Goal: Check status: Check status

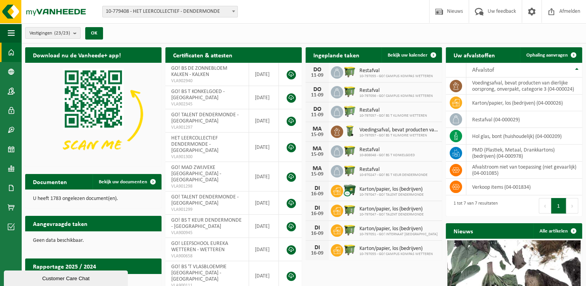
click at [77, 33] on b "submit" at bounding box center [76, 32] width 7 height 11
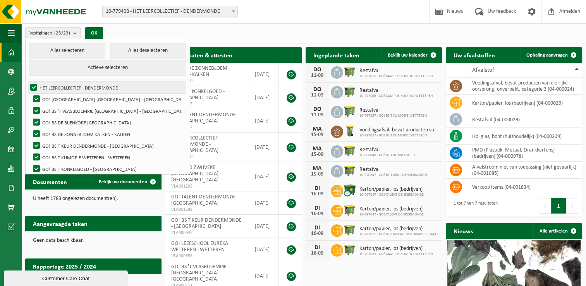
click at [33, 87] on label "HET LEERCOLLECTIEF - DENDERMONDE" at bounding box center [107, 88] width 157 height 12
click at [27, 82] on input "HET LEERCOLLECTIEF - DENDERMONDE" at bounding box center [27, 81] width 0 height 0
checkbox input "false"
click at [233, 10] on b at bounding box center [233, 11] width 3 height 2
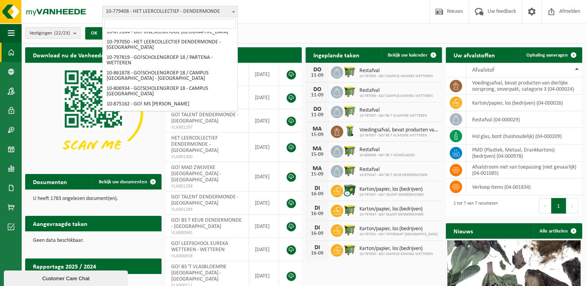
scroll to position [314, 0]
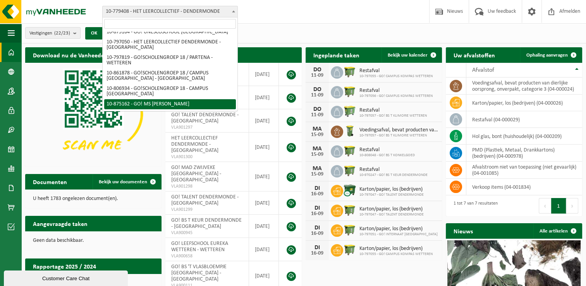
select select "106956"
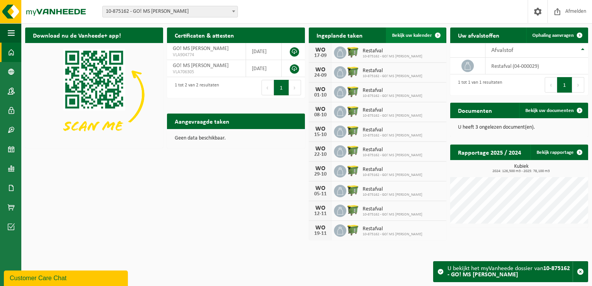
click at [410, 35] on span "Bekijk uw kalender" at bounding box center [412, 35] width 40 height 5
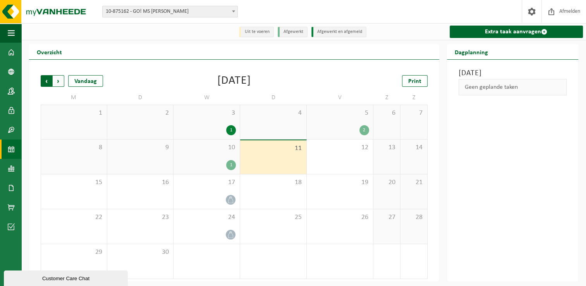
click at [62, 81] on span "Volgende" at bounding box center [59, 81] width 12 height 12
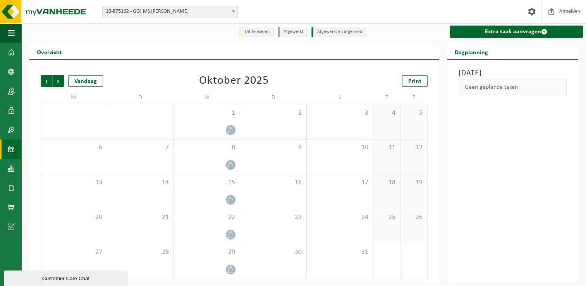
click at [62, 81] on span "Volgende" at bounding box center [59, 81] width 12 height 12
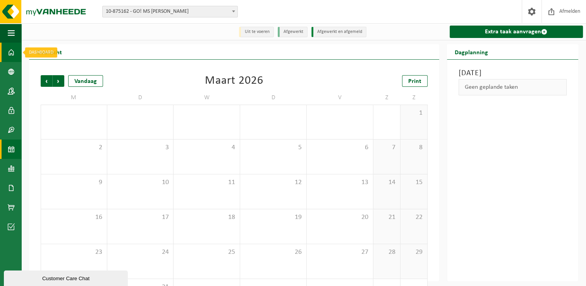
click at [11, 50] on span at bounding box center [11, 52] width 7 height 19
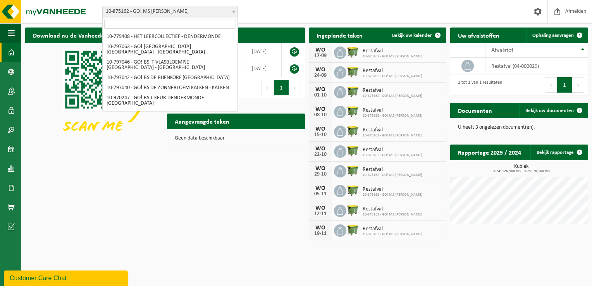
click at [233, 8] on span at bounding box center [234, 11] width 8 height 10
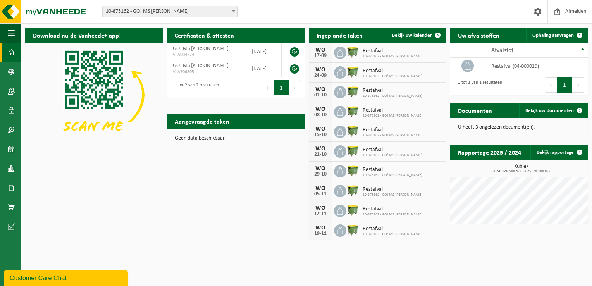
click at [233, 8] on span at bounding box center [234, 11] width 8 height 10
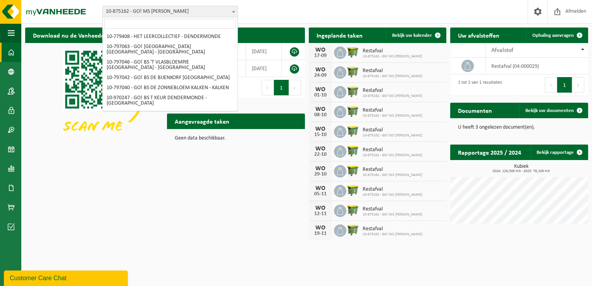
click at [233, 8] on span at bounding box center [234, 11] width 8 height 10
